Goal: Task Accomplishment & Management: Manage account settings

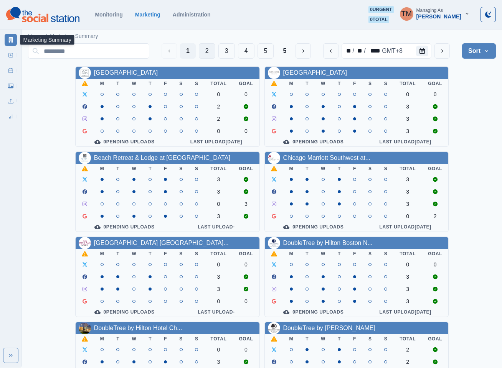
click at [202, 52] on button "2" at bounding box center [207, 50] width 16 height 15
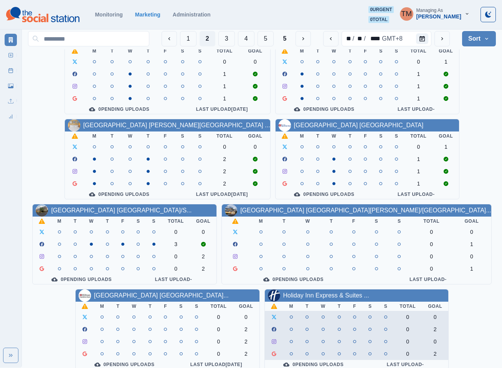
scroll to position [230, 0]
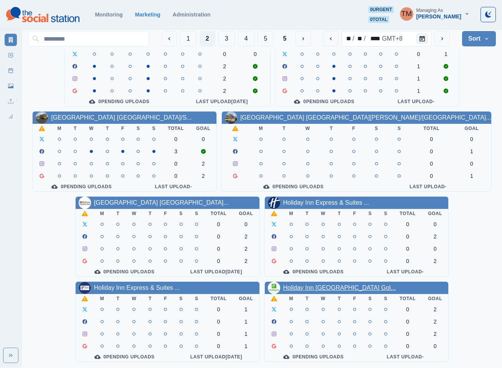
click at [334, 287] on link "Holiday Inn [GEOGRAPHIC_DATA] Gol..." at bounding box center [339, 288] width 113 height 7
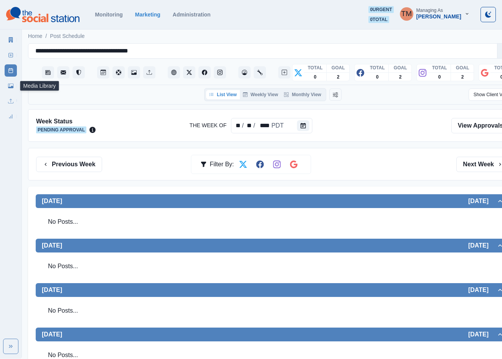
click at [8, 88] on icon at bounding box center [10, 85] width 5 height 5
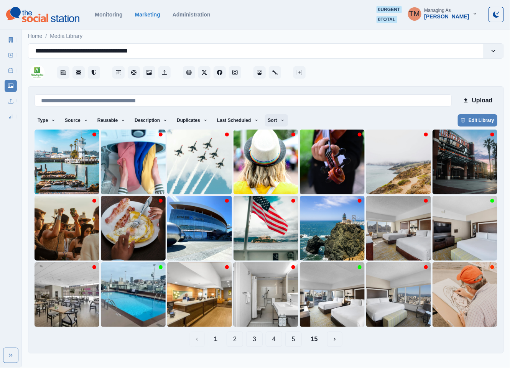
click at [273, 123] on button "Sort" at bounding box center [276, 120] width 23 height 12
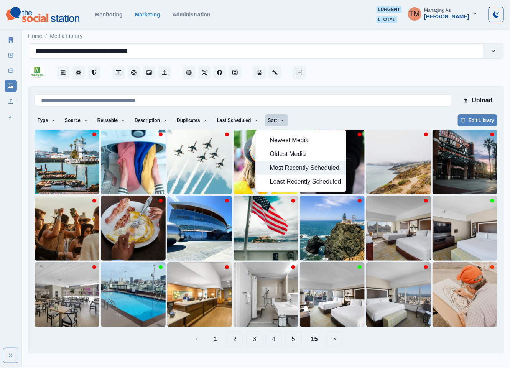
click at [275, 168] on span "Most Recently Scheduled" at bounding box center [305, 167] width 71 height 9
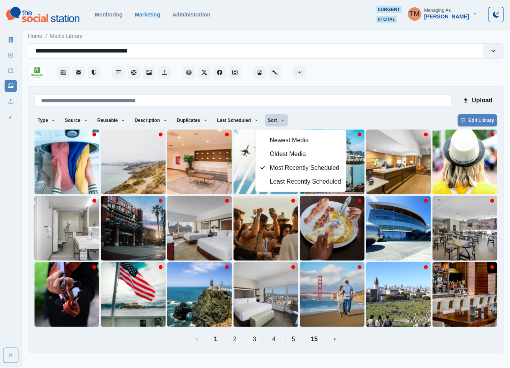
click at [316, 343] on button "15" at bounding box center [314, 339] width 19 height 15
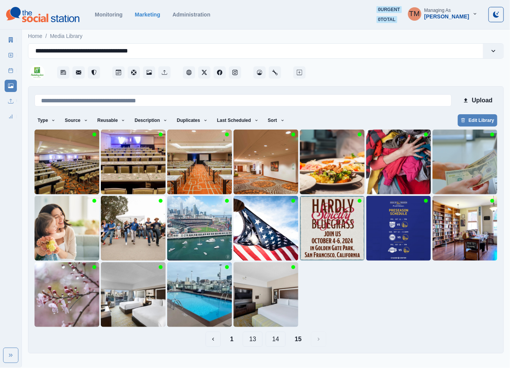
click at [277, 341] on button "14" at bounding box center [276, 339] width 20 height 15
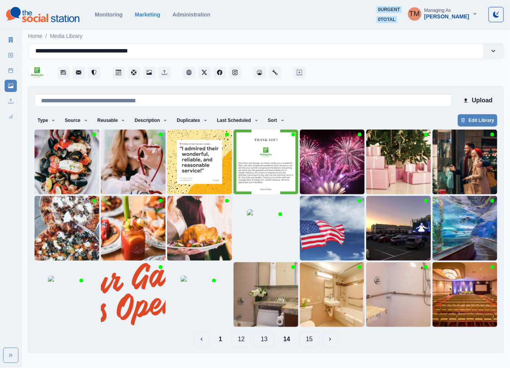
click at [224, 341] on button "1" at bounding box center [220, 339] width 16 height 15
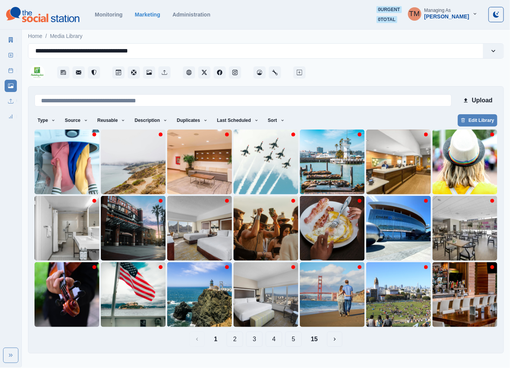
click at [275, 343] on button "4" at bounding box center [274, 339] width 16 height 15
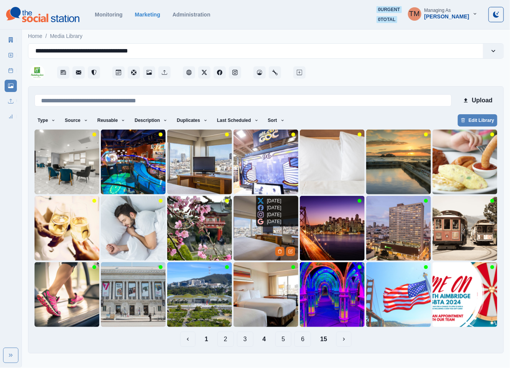
click at [245, 239] on img at bounding box center [266, 228] width 65 height 65
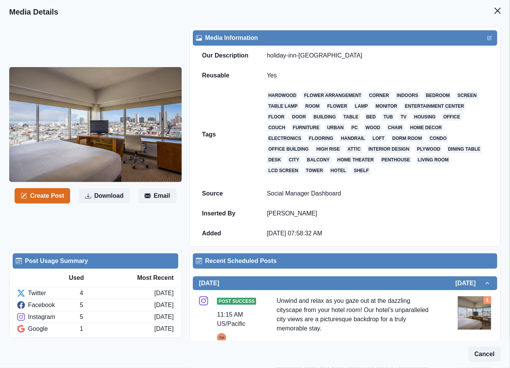
drag, startPoint x: 493, startPoint y: 13, endPoint x: 475, endPoint y: 10, distance: 17.8
click at [493, 13] on button "Close" at bounding box center [497, 10] width 15 height 15
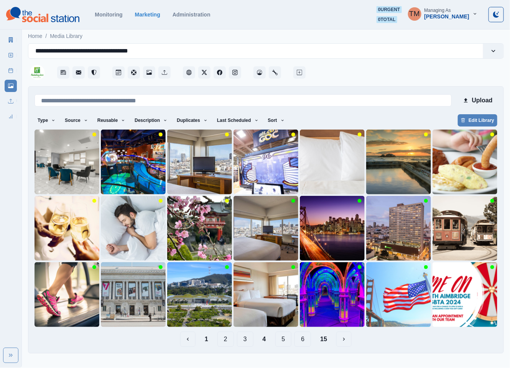
click at [206, 342] on button "1" at bounding box center [207, 339] width 16 height 15
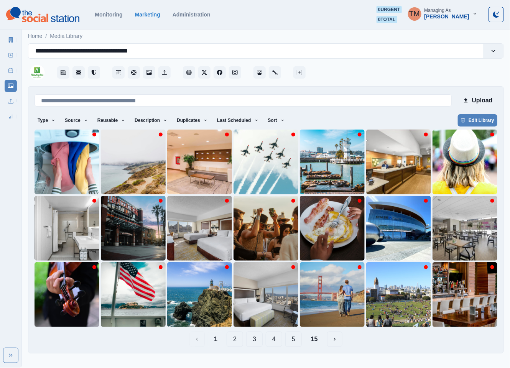
click at [279, 341] on button "4" at bounding box center [274, 339] width 16 height 15
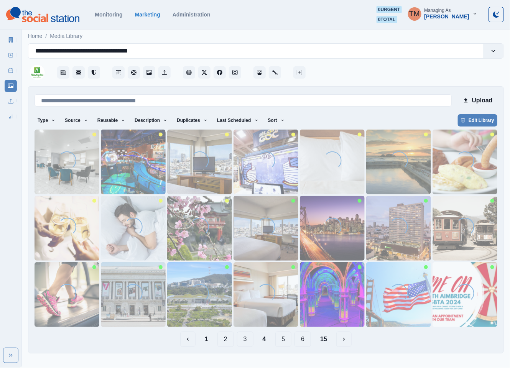
click at [323, 339] on button "15" at bounding box center [323, 339] width 19 height 15
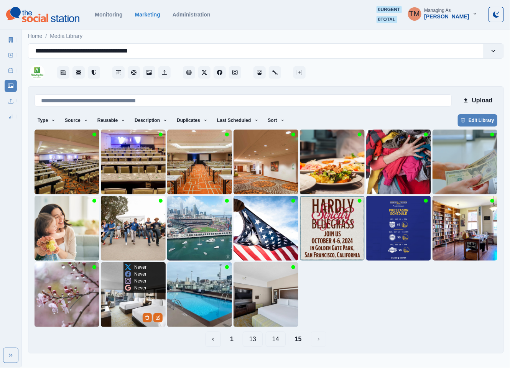
click at [113, 312] on img at bounding box center [133, 294] width 65 height 65
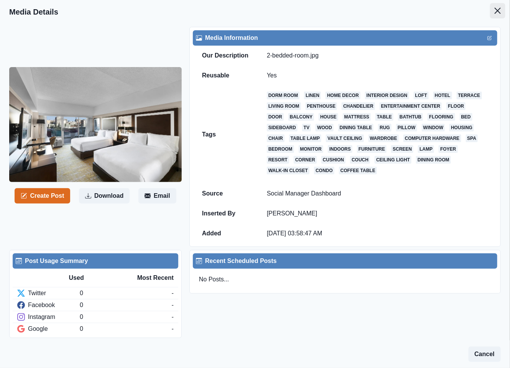
click at [490, 14] on button "Close" at bounding box center [497, 10] width 15 height 15
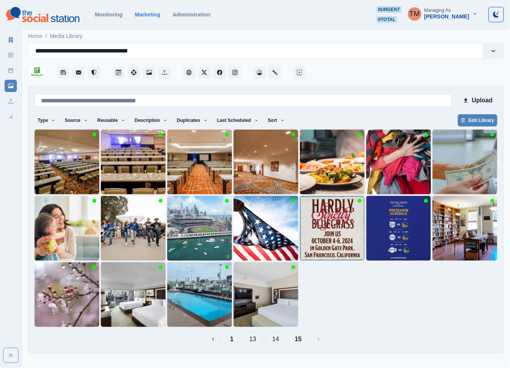
click at [275, 339] on button "14" at bounding box center [276, 339] width 20 height 15
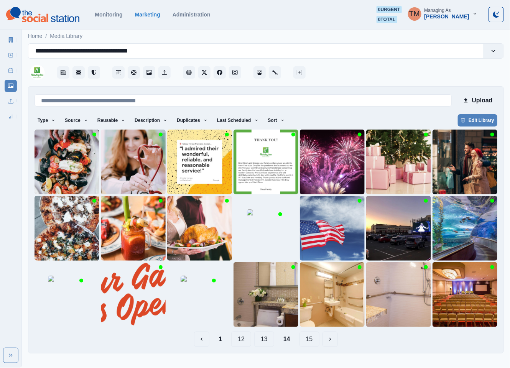
click at [265, 341] on button "13" at bounding box center [264, 339] width 20 height 15
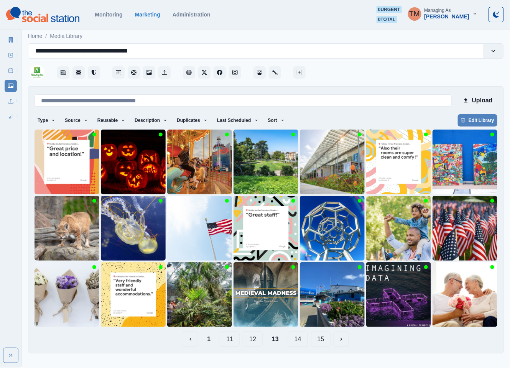
click at [258, 342] on button "12" at bounding box center [253, 339] width 20 height 15
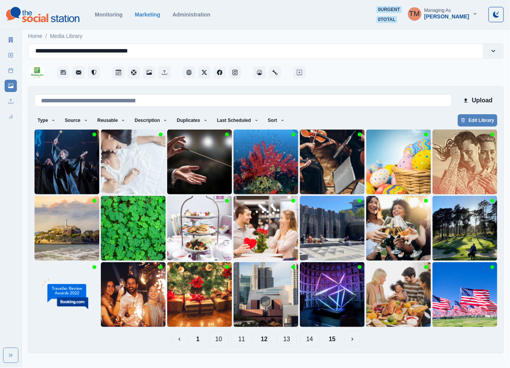
click at [243, 341] on button "11" at bounding box center [242, 339] width 20 height 15
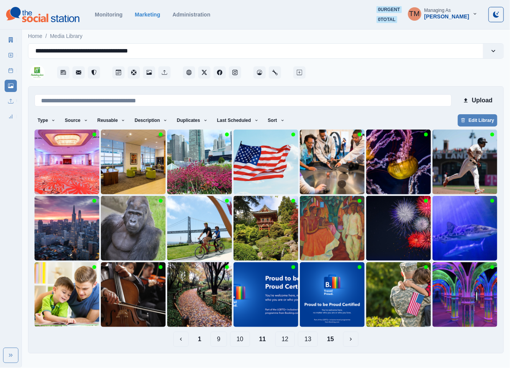
click at [244, 338] on button "10" at bounding box center [240, 339] width 20 height 15
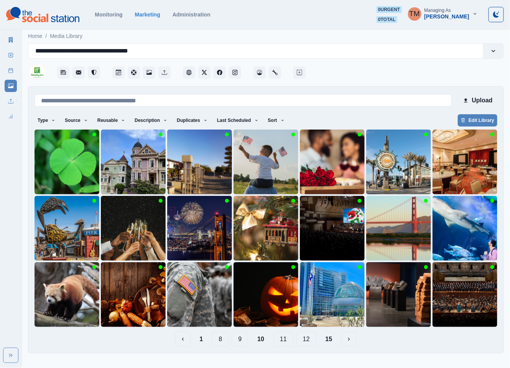
click at [242, 338] on button "9" at bounding box center [240, 339] width 16 height 15
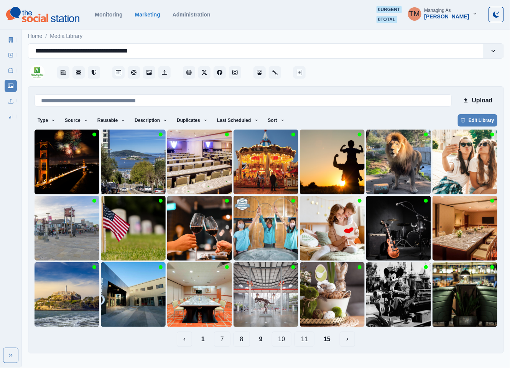
click at [242, 341] on button "8" at bounding box center [242, 339] width 16 height 15
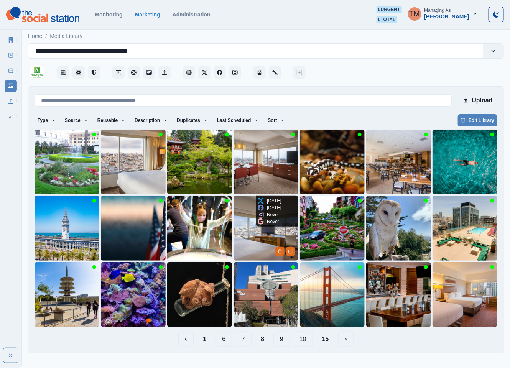
click at [249, 240] on img at bounding box center [266, 228] width 65 height 65
